Goal: Information Seeking & Learning: Learn about a topic

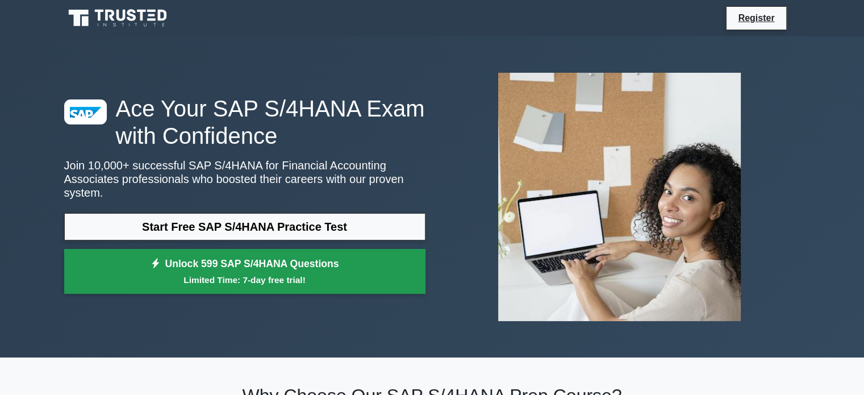
click at [374, 265] on link "Unlock 599 SAP S/4HANA Questions Limited Time: 7-day free trial!" at bounding box center [244, 271] width 361 height 45
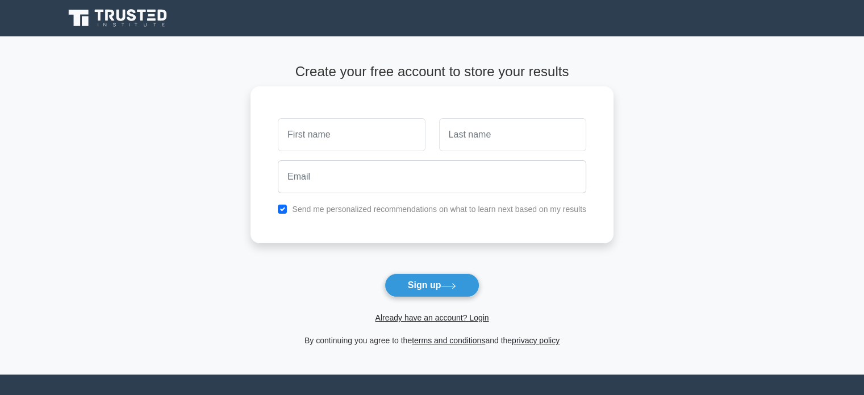
click at [389, 131] on input "text" at bounding box center [351, 134] width 147 height 33
type input "[PERSON_NAME]"
click at [461, 145] on input "text" at bounding box center [512, 134] width 147 height 33
type input "BANDLA"
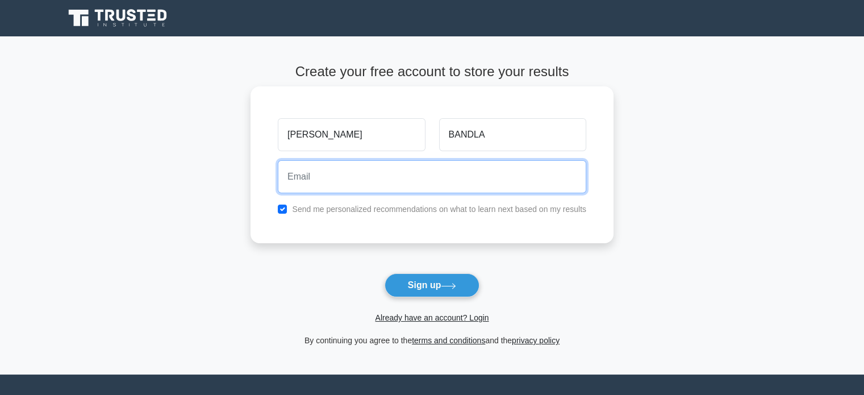
click at [452, 180] on input "email" at bounding box center [432, 176] width 309 height 33
type input "[EMAIL_ADDRESS][DOMAIN_NAME]"
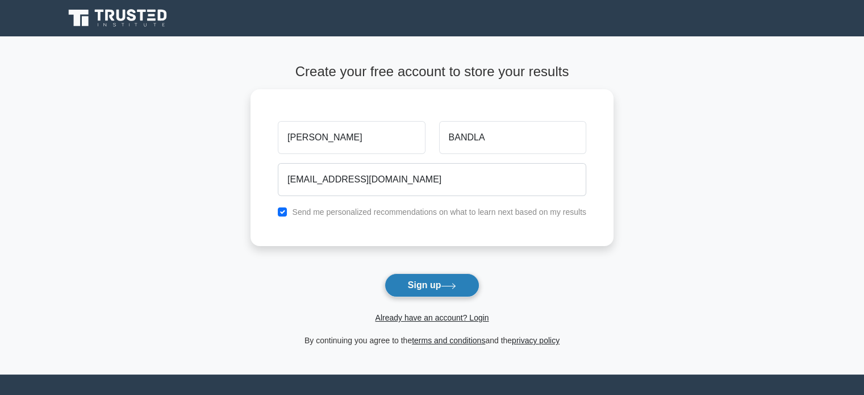
click at [434, 284] on button "Sign up" at bounding box center [432, 285] width 95 height 24
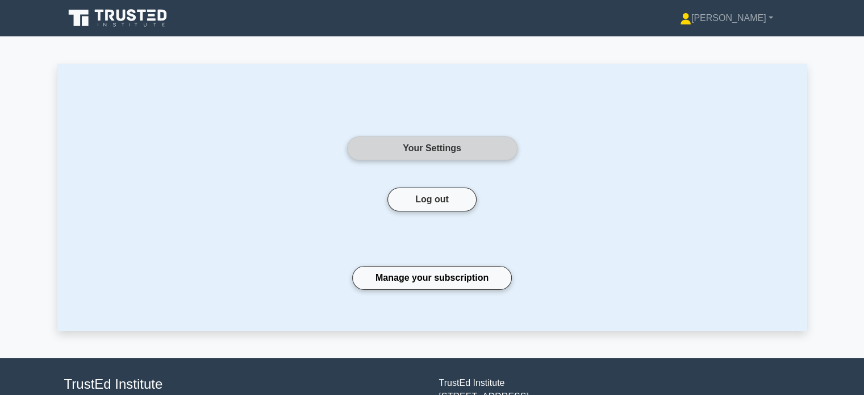
click at [421, 140] on link "Your Settings" at bounding box center [432, 148] width 170 height 24
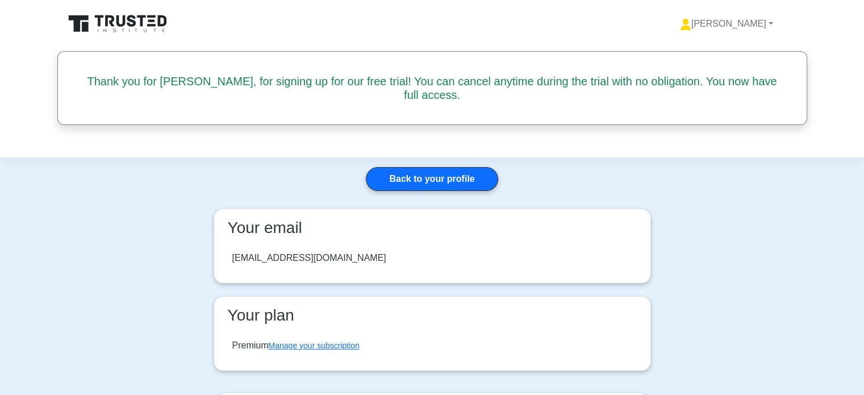
click at [157, 29] on icon at bounding box center [118, 24] width 109 height 22
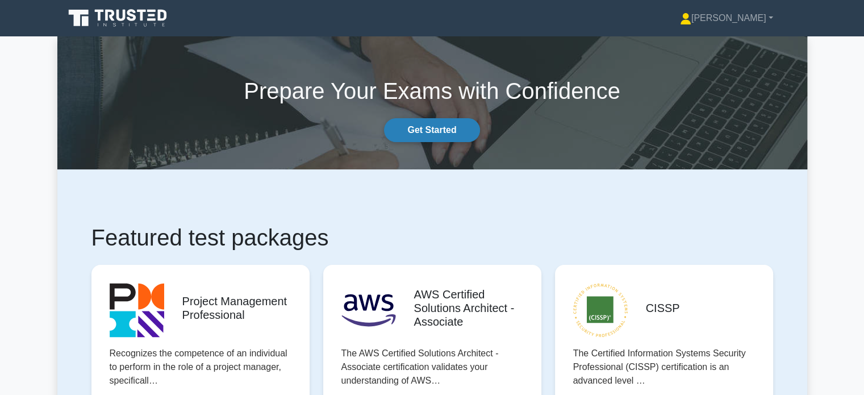
click at [411, 127] on link "Get Started" at bounding box center [431, 130] width 95 height 24
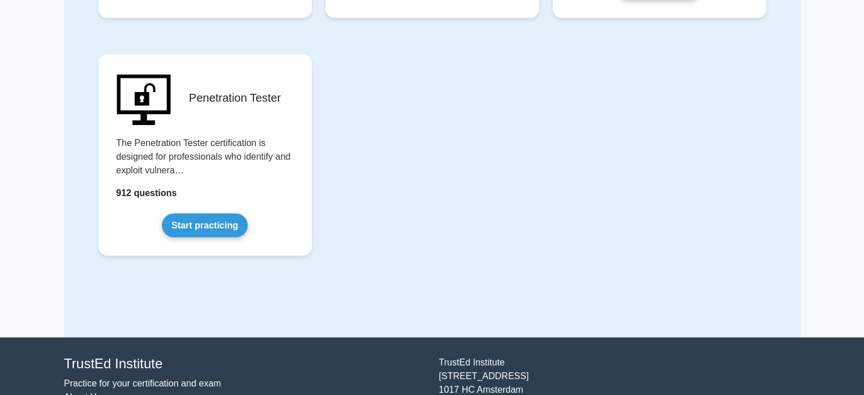
scroll to position [2457, 0]
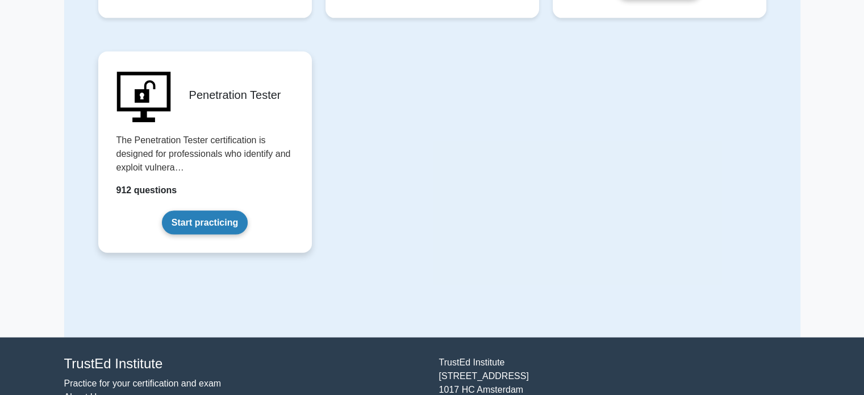
click at [216, 211] on link "Start practicing" at bounding box center [205, 223] width 86 height 24
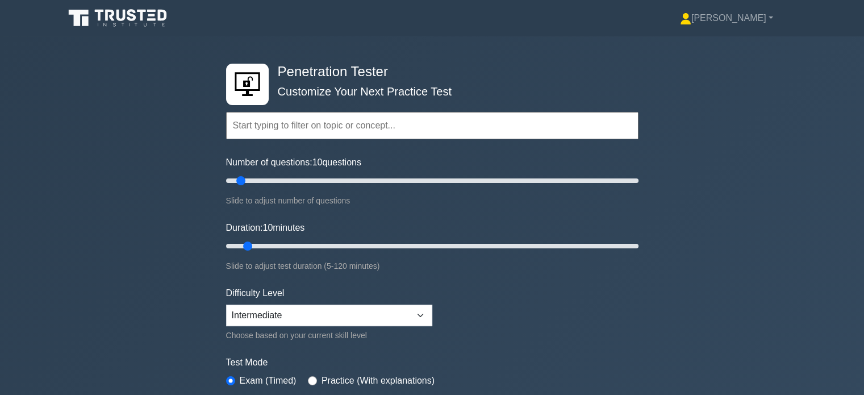
click at [325, 135] on input "text" at bounding box center [432, 125] width 412 height 27
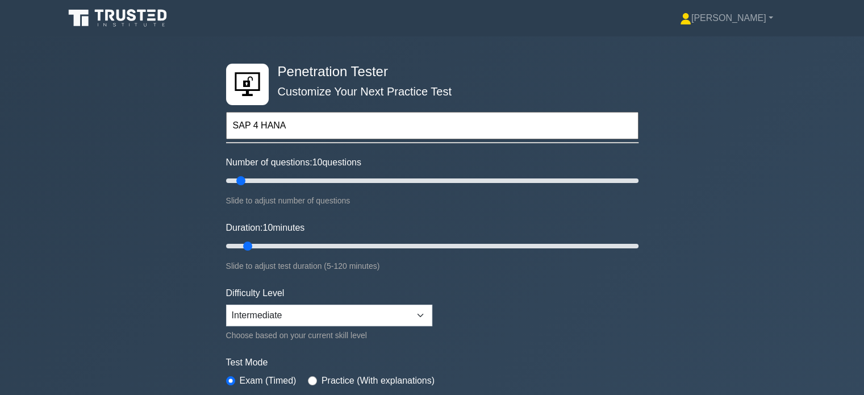
type input "SAP 4 HANA"
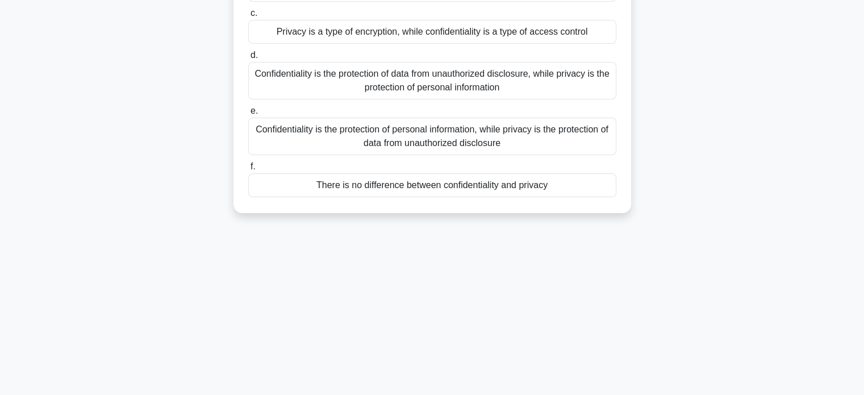
scroll to position [210, 0]
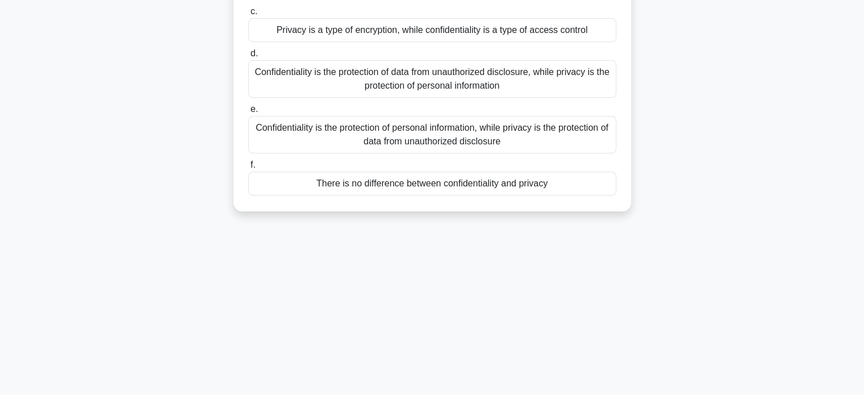
click at [386, 182] on div "There is no difference between confidentiality and privacy" at bounding box center [432, 184] width 368 height 24
click at [248, 169] on input "f. There is no difference between confidentiality and privacy" at bounding box center [248, 164] width 0 height 7
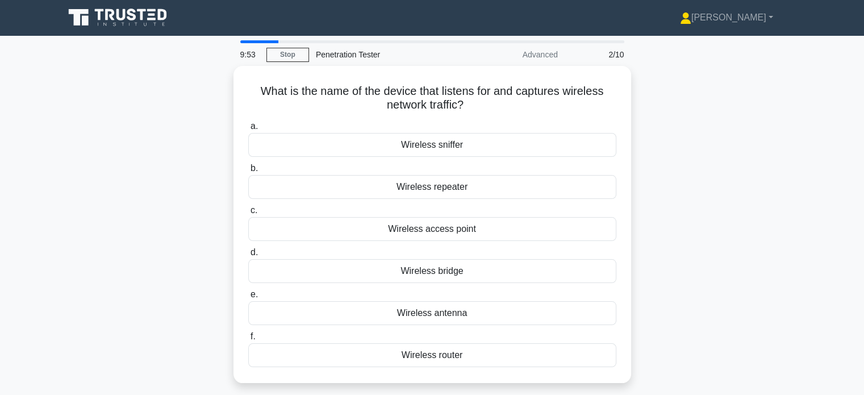
scroll to position [0, 0]
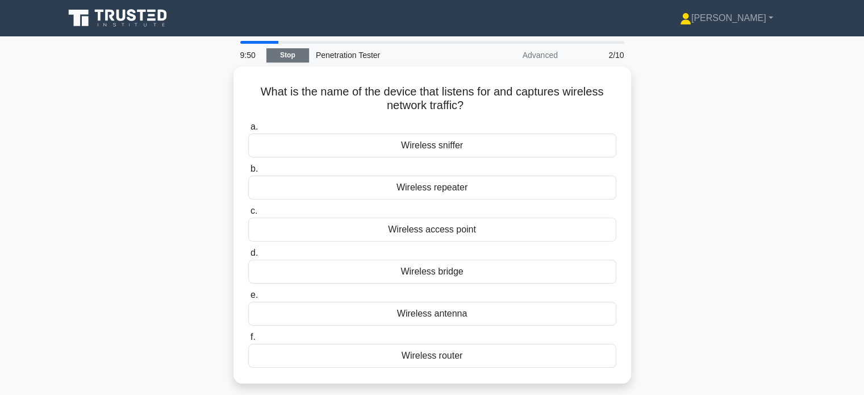
click at [303, 53] on link "Stop" at bounding box center [287, 55] width 43 height 14
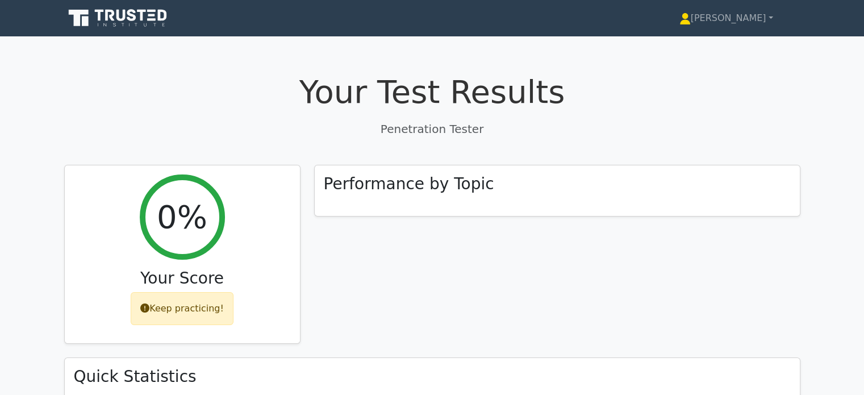
click at [165, 10] on icon at bounding box center [118, 18] width 109 height 22
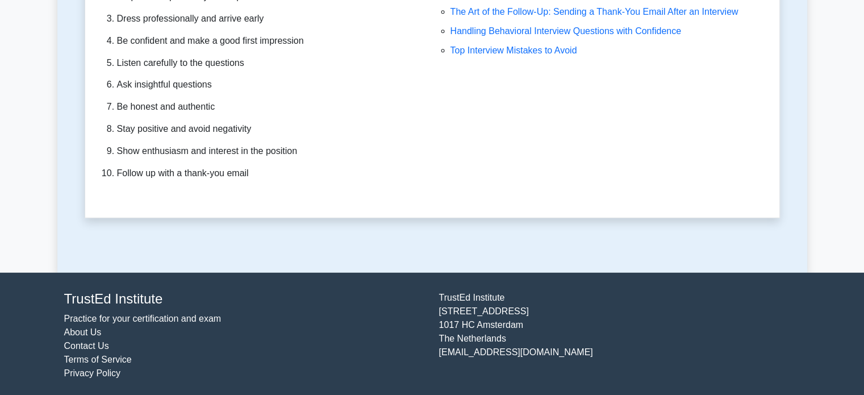
scroll to position [3020, 0]
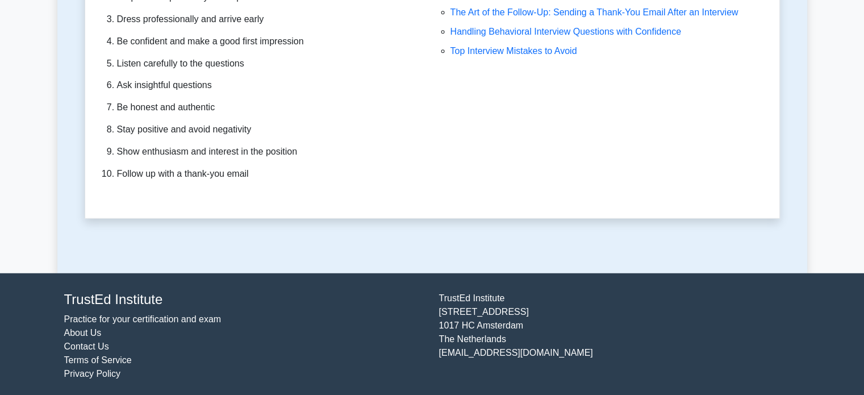
click at [108, 319] on link "Practice for your certification and exam" at bounding box center [142, 319] width 157 height 10
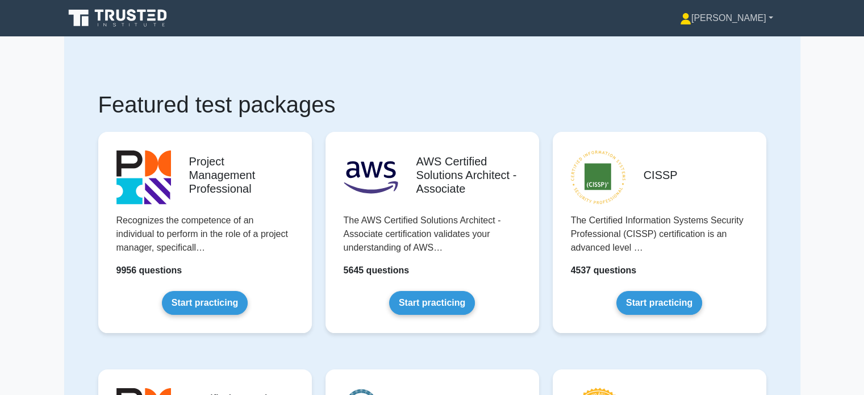
click at [761, 17] on link "[PERSON_NAME]" at bounding box center [727, 18] width 148 height 23
click at [707, 58] on link "Settings" at bounding box center [698, 63] width 90 height 18
